Goal: Understand process/instructions: Learn how to perform a task or action

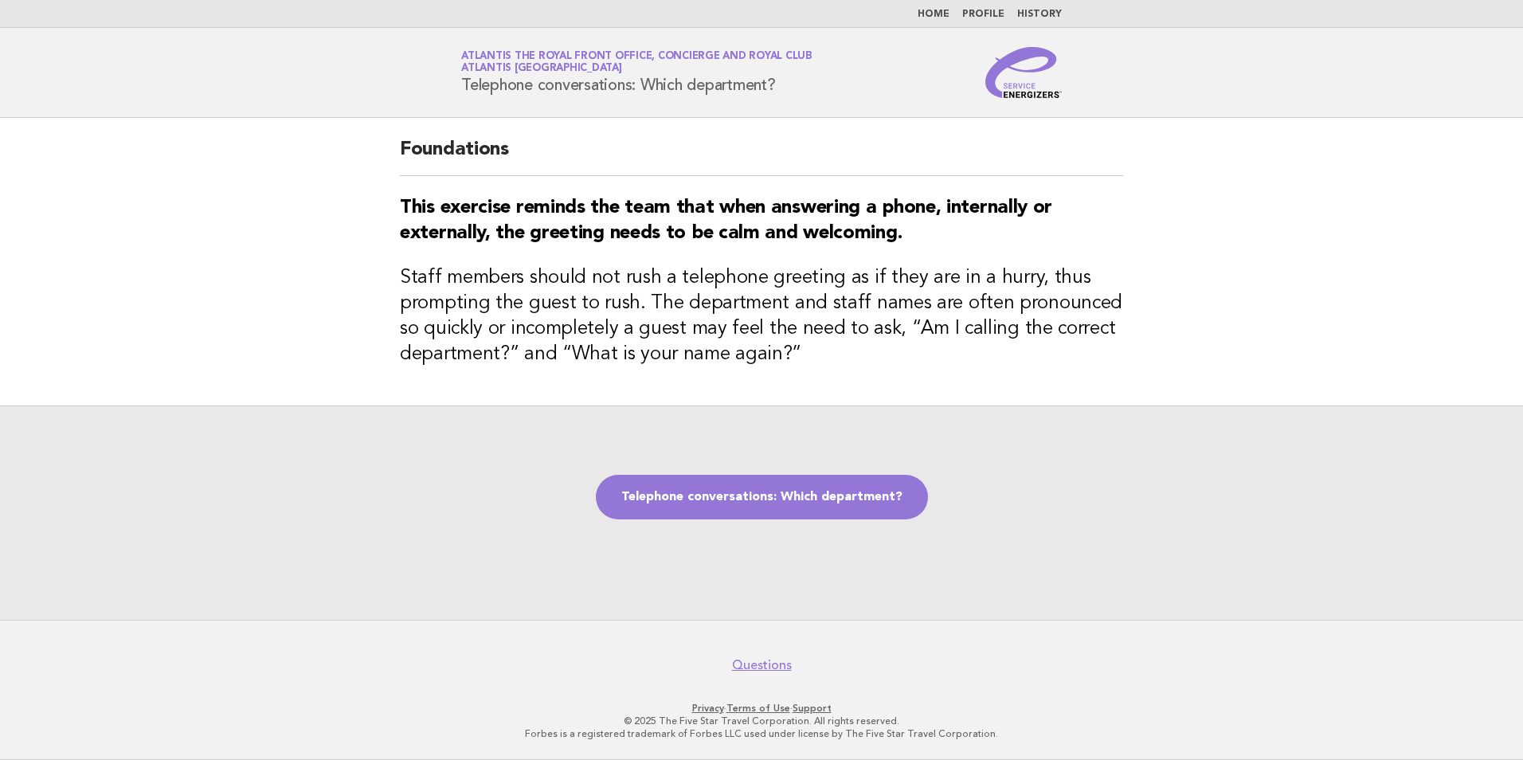
click at [1025, 71] on img at bounding box center [1023, 72] width 76 height 51
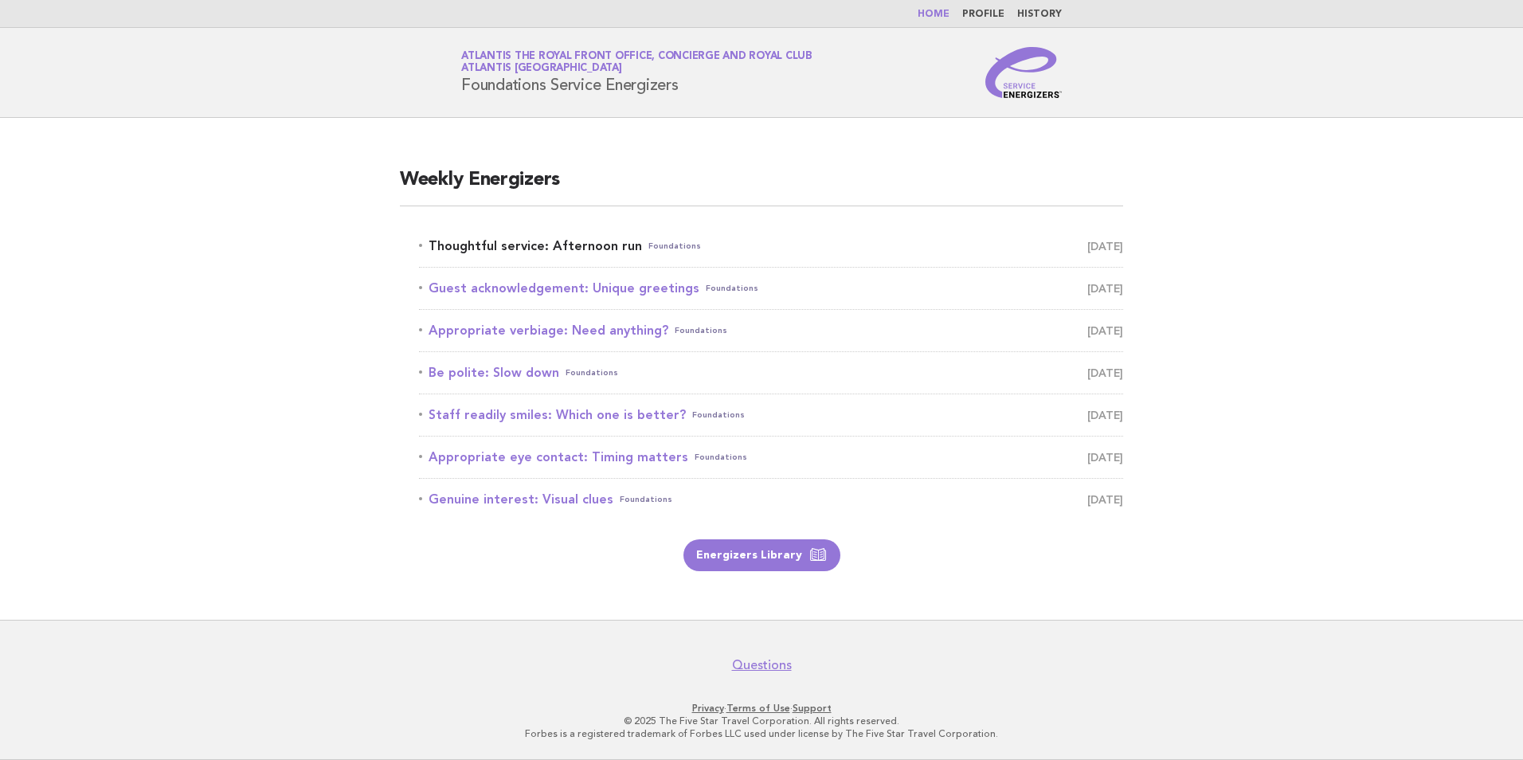
click at [528, 238] on link "Thoughtful service: Afternoon run Foundations October 14" at bounding box center [771, 246] width 704 height 22
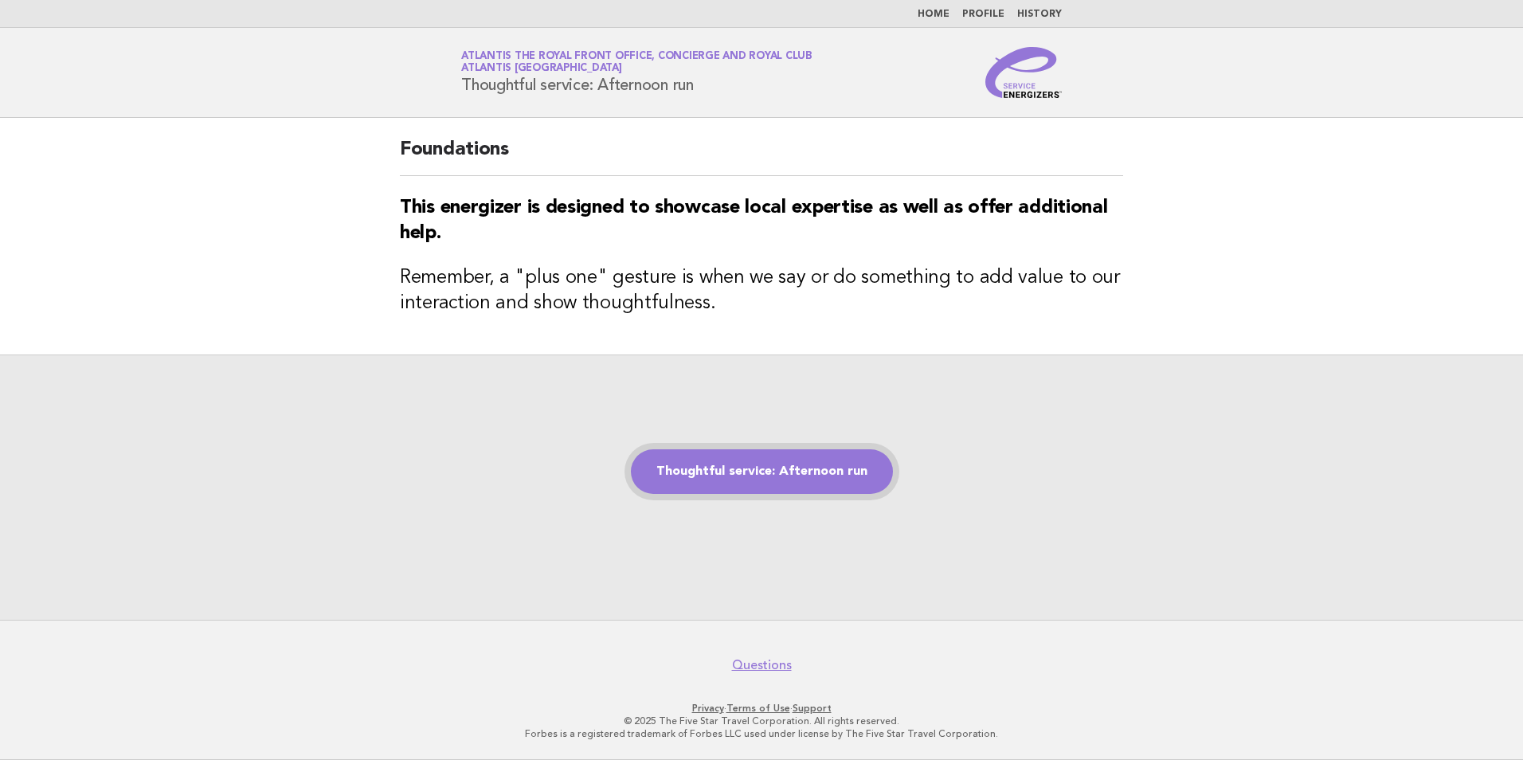
click at [748, 484] on link "Thoughtful service: Afternoon run" at bounding box center [762, 471] width 262 height 45
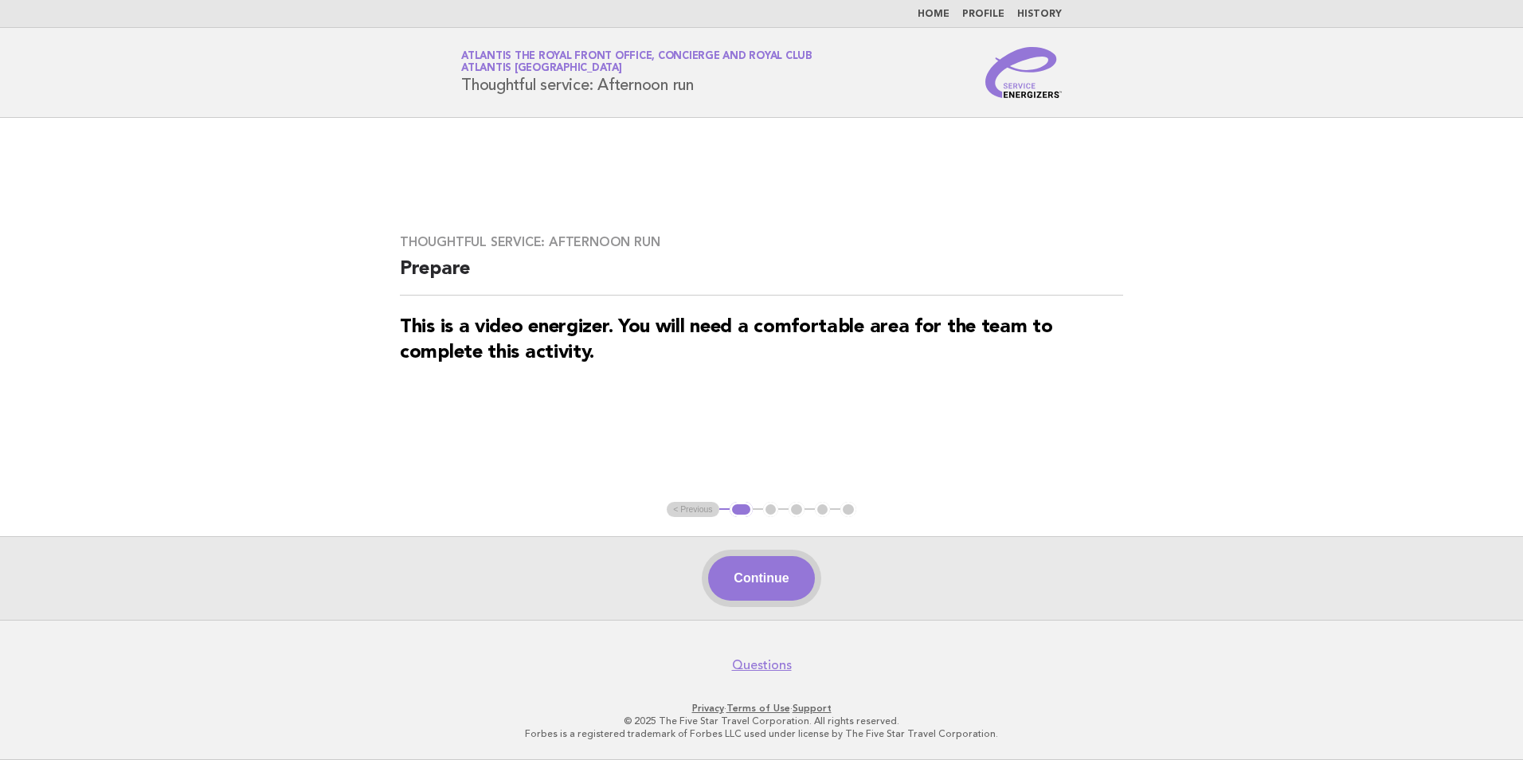
click at [792, 566] on button "Continue" at bounding box center [761, 578] width 106 height 45
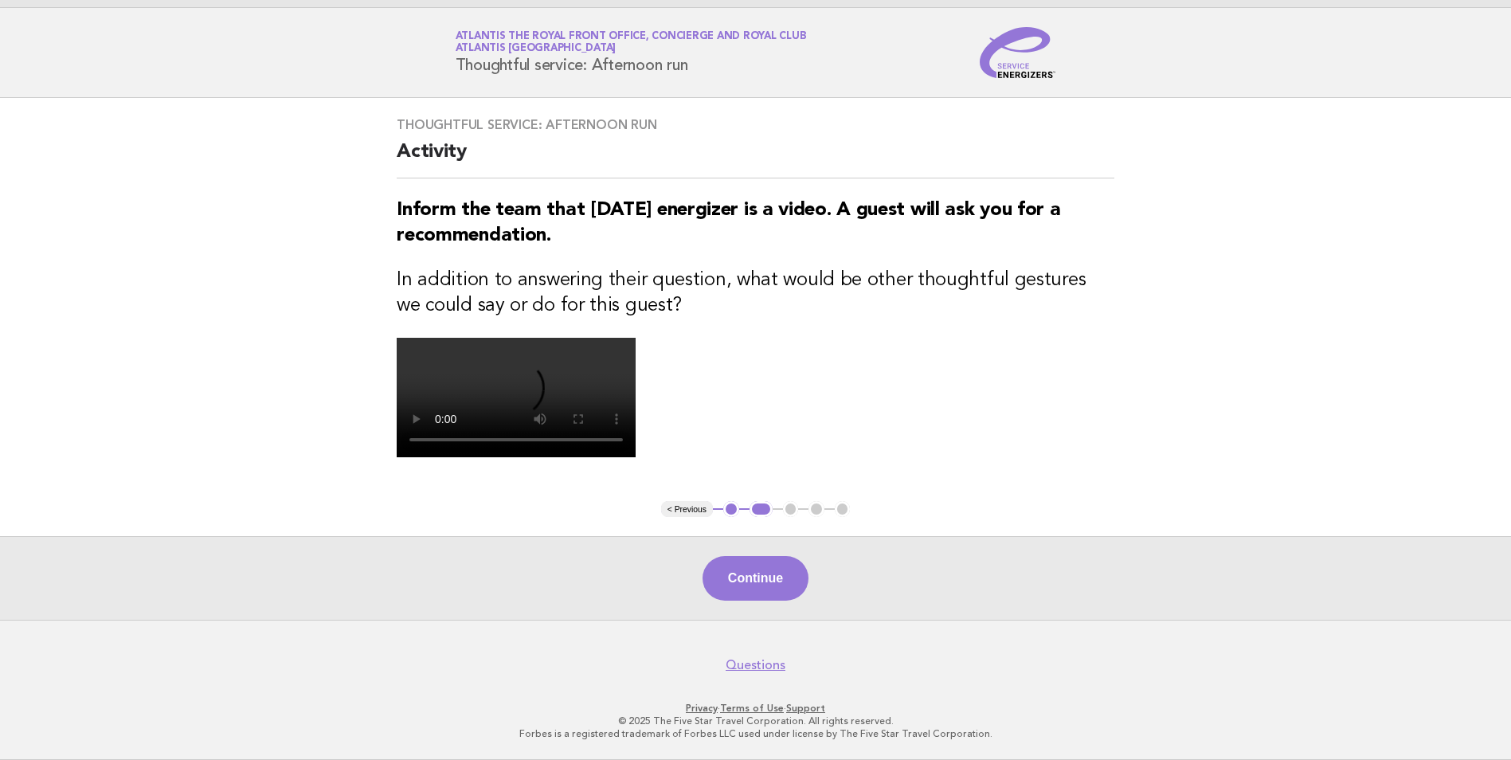
scroll to position [307, 0]
click at [757, 567] on button "Continue" at bounding box center [756, 578] width 106 height 45
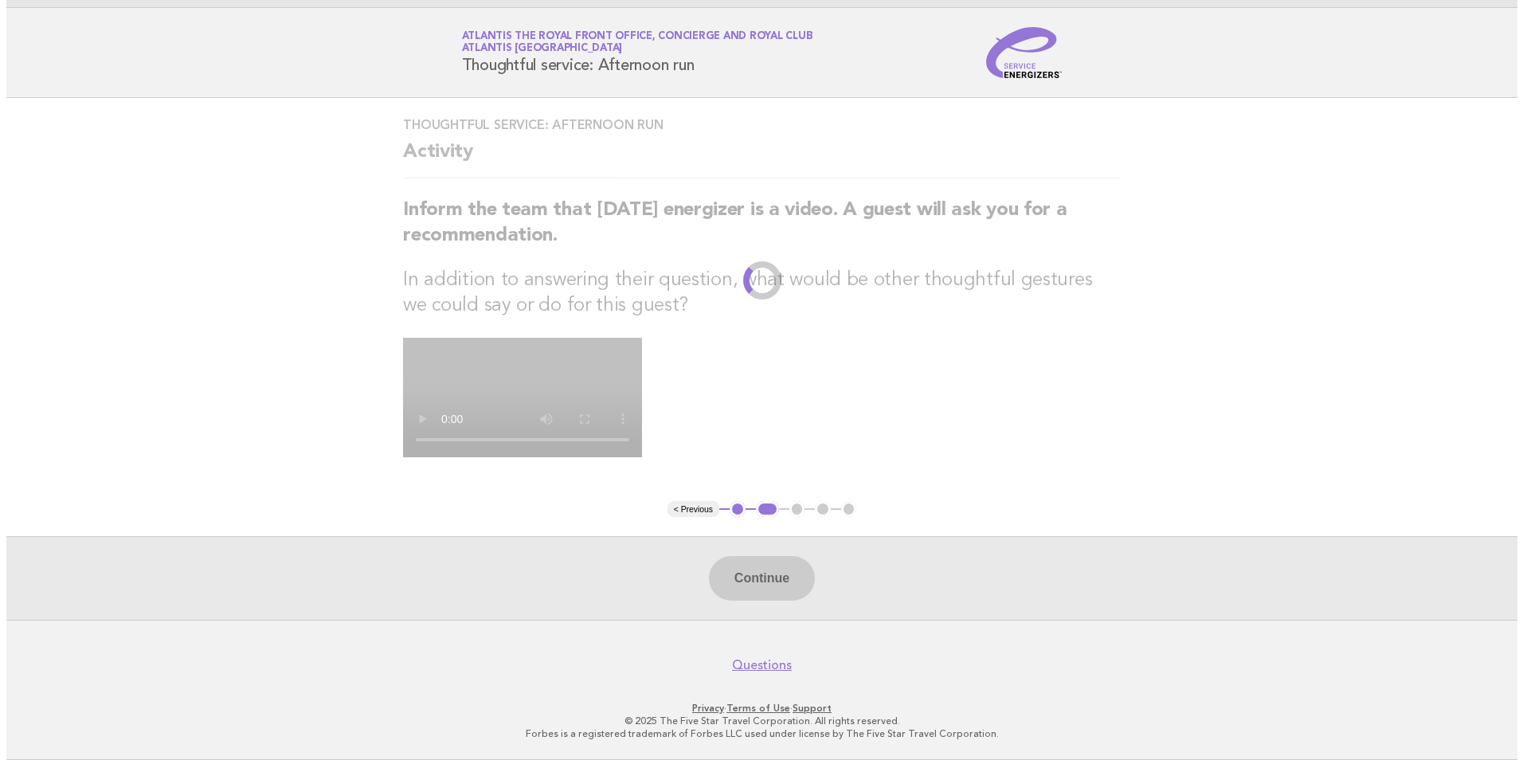
scroll to position [0, 0]
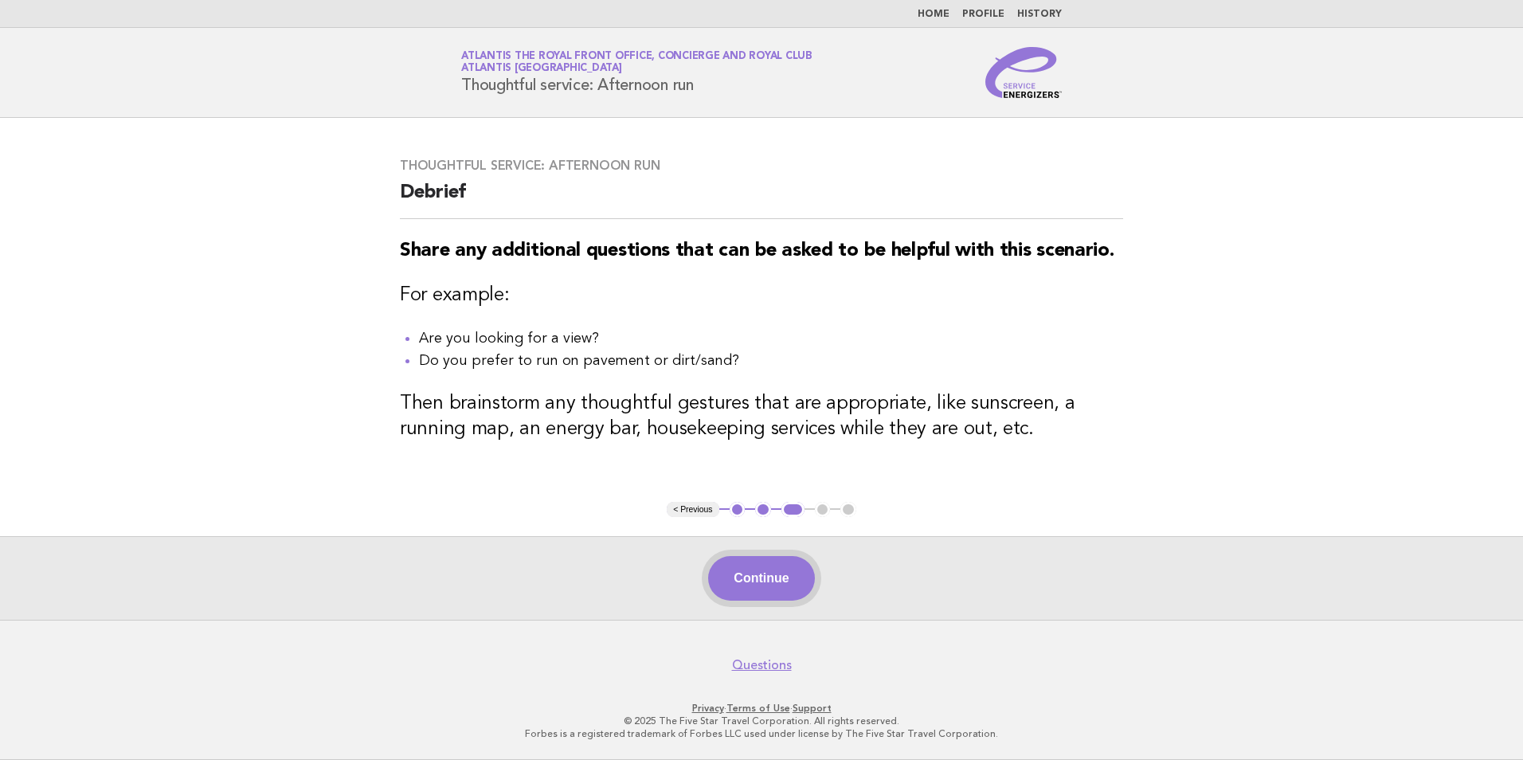
click at [766, 585] on button "Continue" at bounding box center [761, 578] width 106 height 45
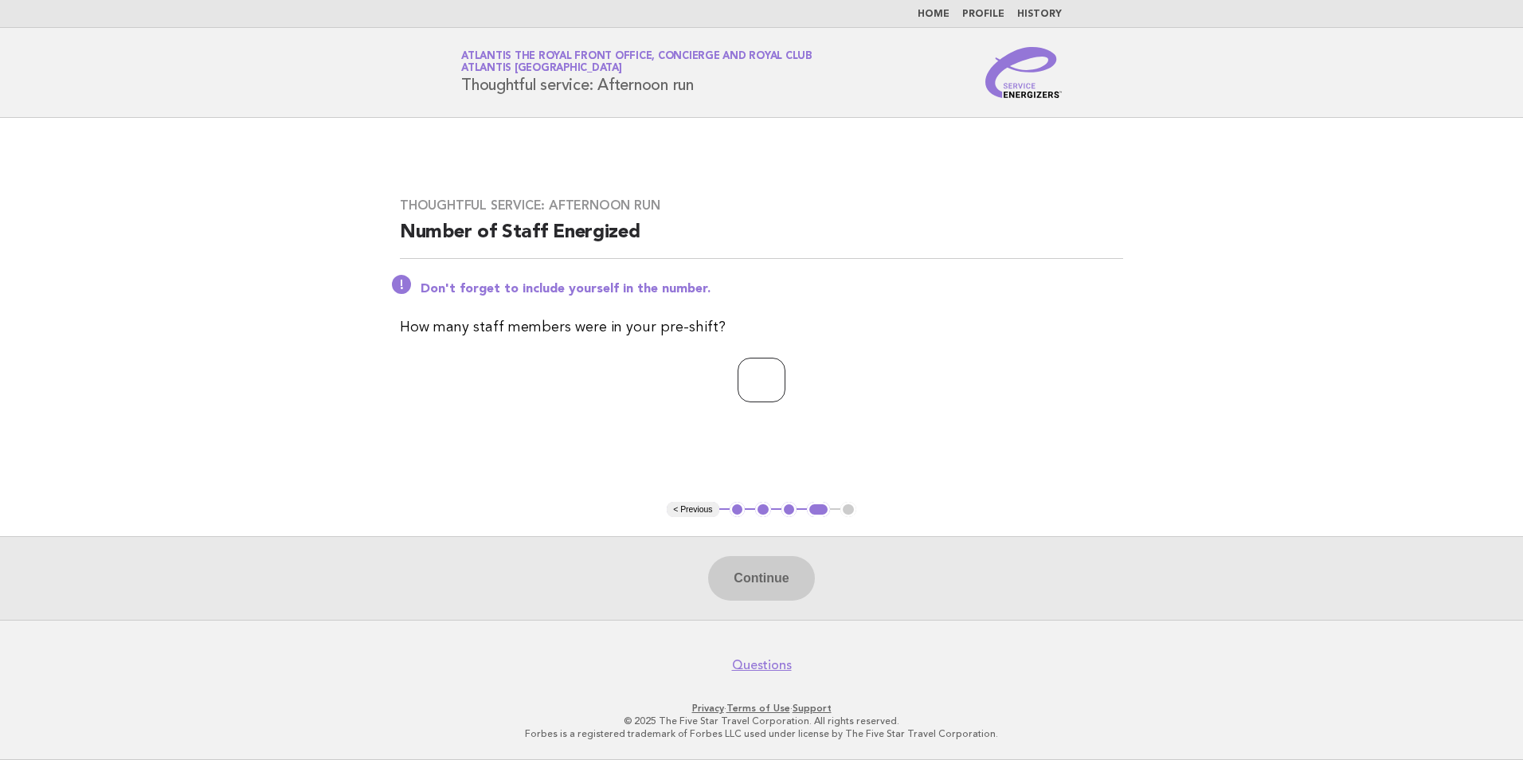
click at [775, 384] on input "number" at bounding box center [762, 380] width 48 height 45
type input "**"
click at [750, 578] on button "Continue" at bounding box center [761, 578] width 106 height 45
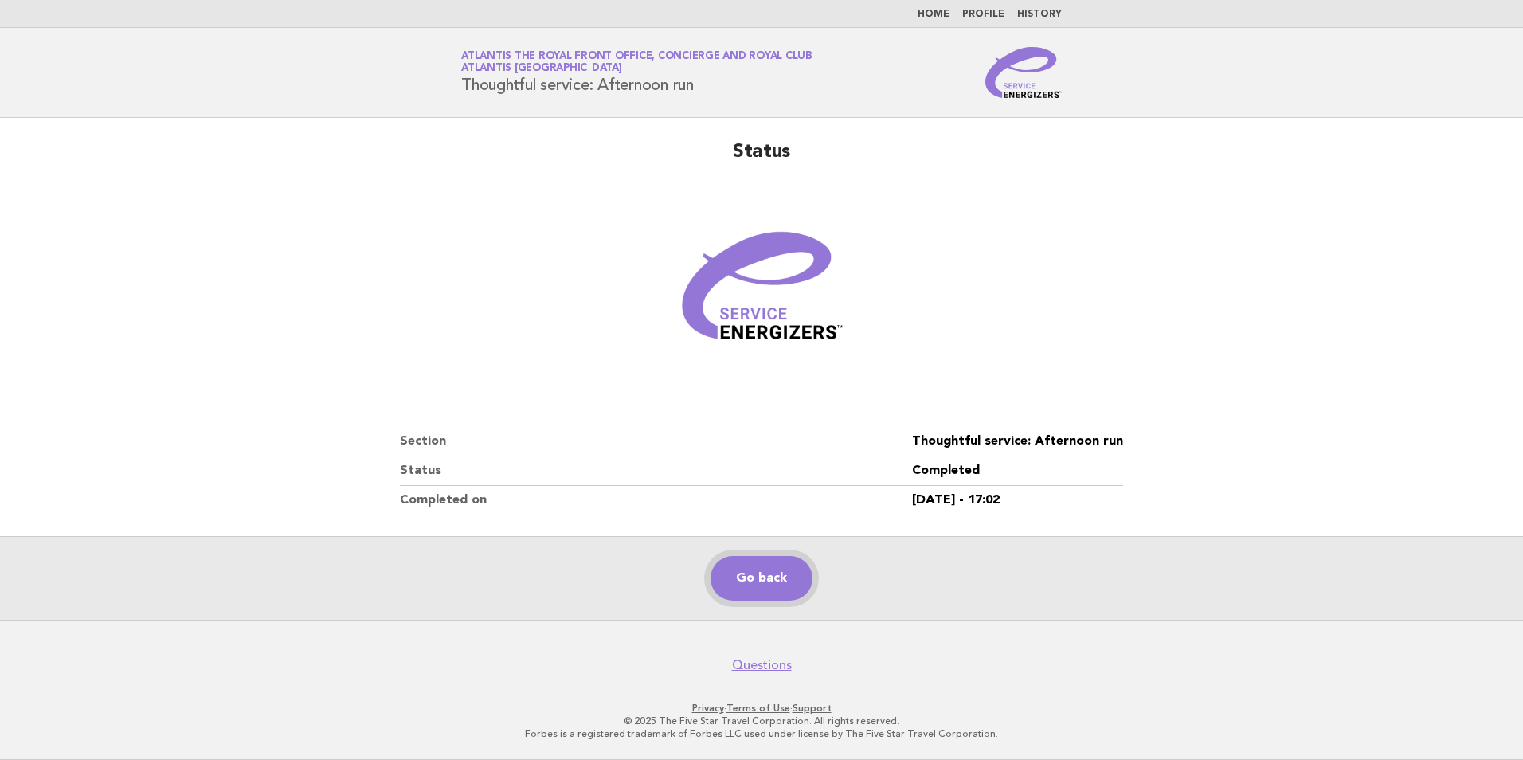
click at [761, 582] on link "Go back" at bounding box center [762, 578] width 102 height 45
